Goal: Information Seeking & Learning: Find specific fact

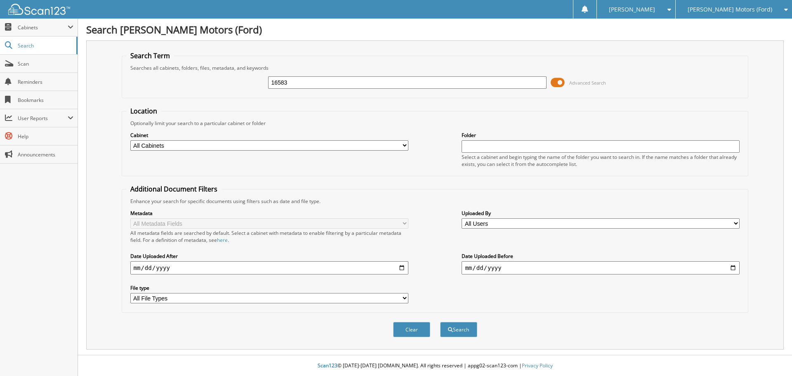
type input "16583"
click at [440, 322] on button "Search" at bounding box center [458, 329] width 37 height 15
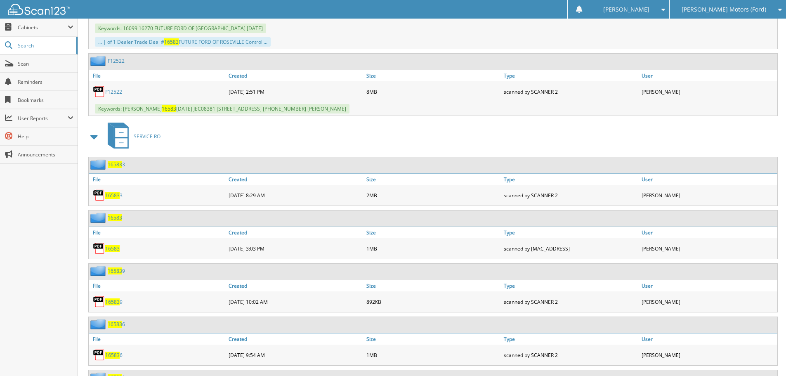
scroll to position [537, 0]
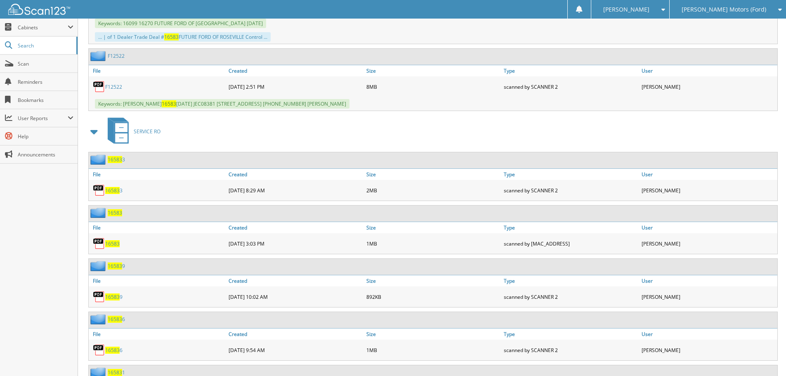
click at [114, 246] on span "16583" at bounding box center [112, 243] width 14 height 7
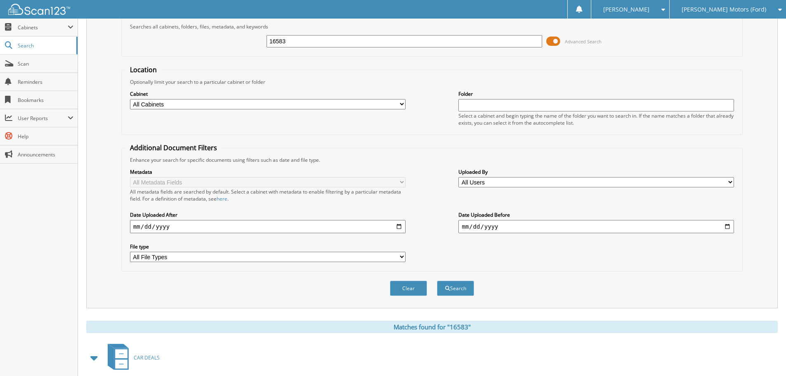
scroll to position [0, 0]
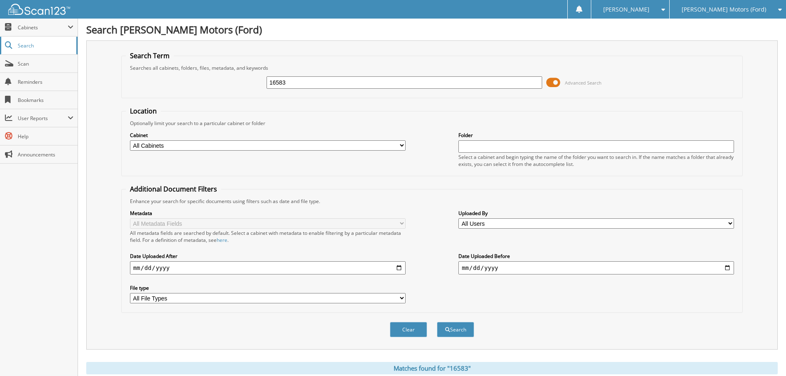
click at [32, 47] on span "Search" at bounding box center [45, 45] width 54 height 7
click at [292, 86] on input "16583" at bounding box center [405, 82] width 276 height 12
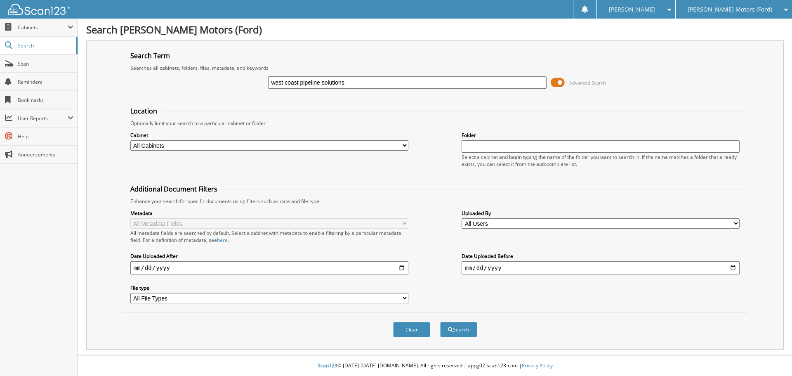
type input "west coast pipeline solutions"
click at [440, 322] on button "Search" at bounding box center [458, 329] width 37 height 15
type input "west coast pipeline solutions"
click at [440, 322] on button "Search" at bounding box center [458, 329] width 37 height 15
